Goal: Check status: Check status

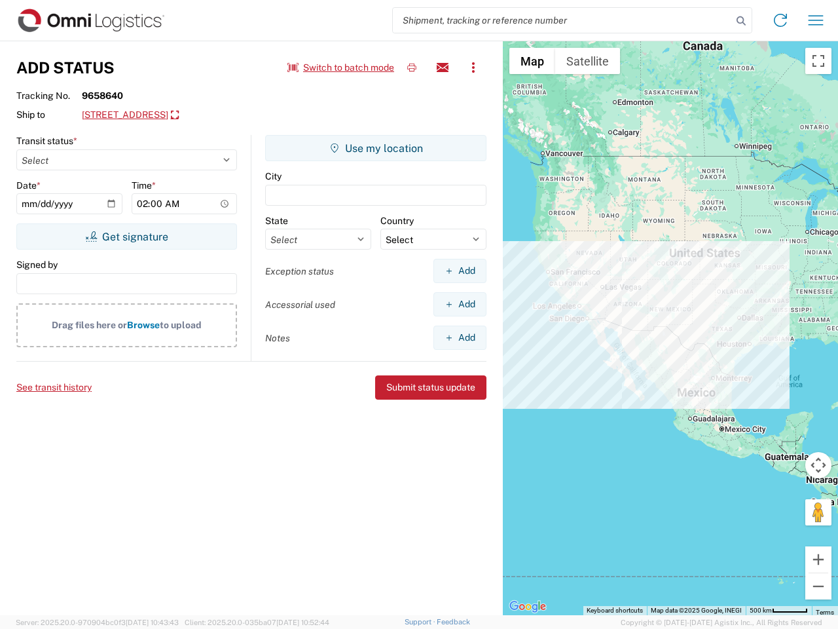
click at [563, 20] on input "search" at bounding box center [562, 20] width 339 height 25
click at [741, 21] on icon at bounding box center [741, 21] width 18 height 18
click at [781, 20] on icon at bounding box center [780, 20] width 21 height 21
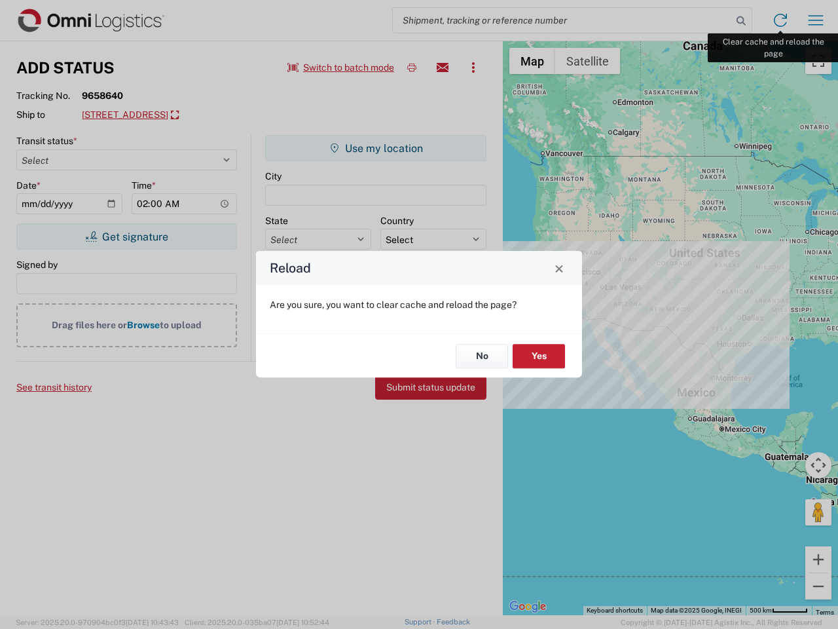
click at [816, 20] on div "Reload Are you sure, you want to clear cache and reload the page? No Yes" at bounding box center [419, 314] width 838 height 629
click at [341, 67] on div "Reload Are you sure, you want to clear cache and reload the page? No Yes" at bounding box center [419, 314] width 838 height 629
click at [412, 67] on div "Reload Are you sure, you want to clear cache and reload the page? No Yes" at bounding box center [419, 314] width 838 height 629
click at [443, 67] on div "Reload Are you sure, you want to clear cache and reload the page? No Yes" at bounding box center [419, 314] width 838 height 629
click at [474, 67] on div "Reload Are you sure, you want to clear cache and reload the page? No Yes" at bounding box center [419, 314] width 838 height 629
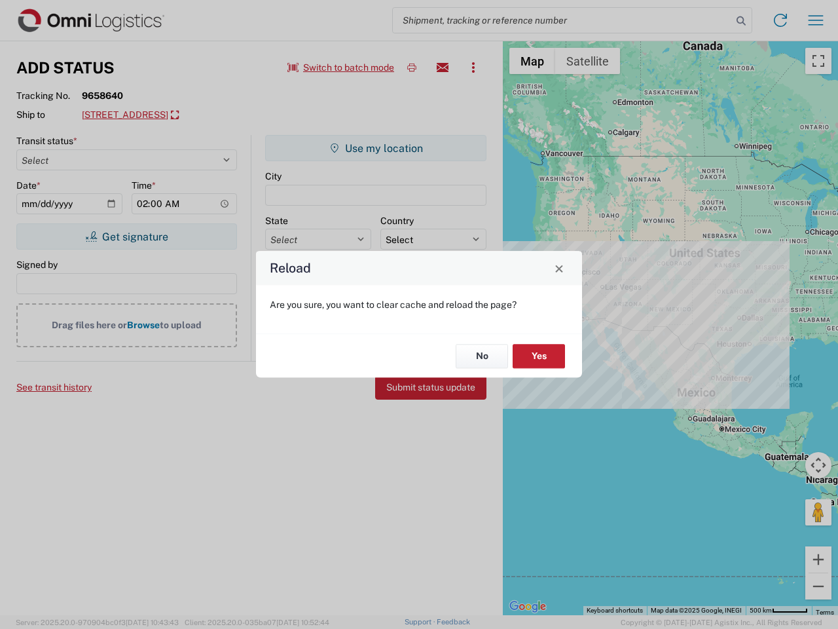
click at [187, 115] on div "Reload Are you sure, you want to clear cache and reload the page? No Yes" at bounding box center [419, 314] width 838 height 629
click at [126, 236] on div "Reload Are you sure, you want to clear cache and reload the page? No Yes" at bounding box center [419, 314] width 838 height 629
